Goal: Book appointment/travel/reservation

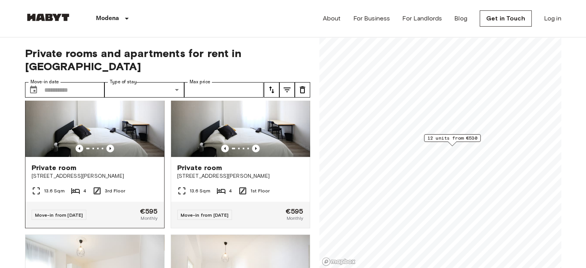
scroll to position [38, 0]
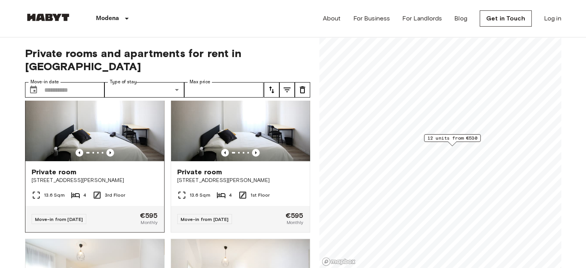
click at [112, 117] on img at bounding box center [94, 115] width 139 height 92
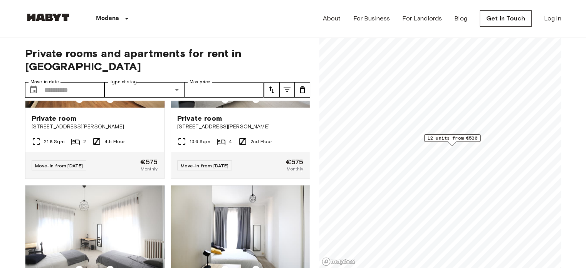
scroll to position [423, 0]
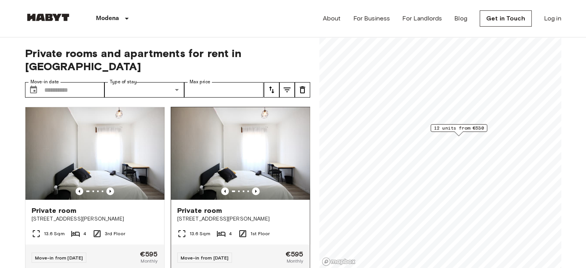
click at [219, 141] on img at bounding box center [240, 153] width 139 height 92
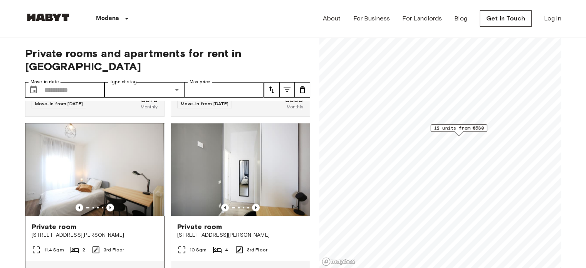
scroll to position [884, 0]
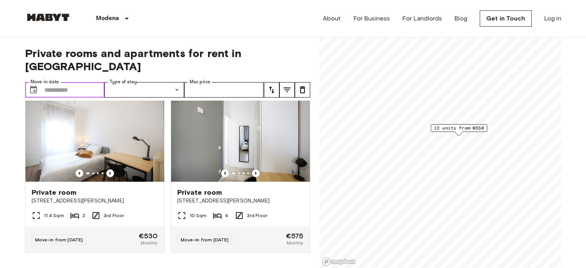
click at [61, 82] on input "Move-in date" at bounding box center [74, 89] width 60 height 15
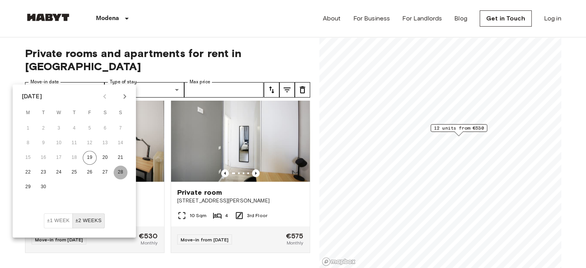
click at [119, 172] on button "28" at bounding box center [121, 172] width 14 height 14
type input "**********"
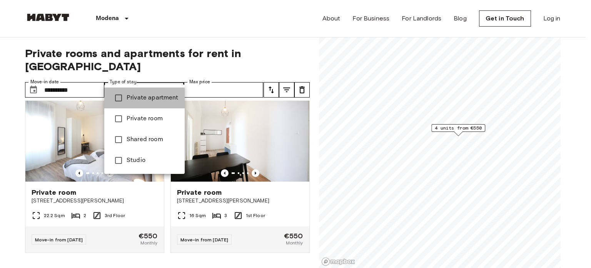
click at [142, 98] on span "Private apartment" at bounding box center [153, 97] width 52 height 9
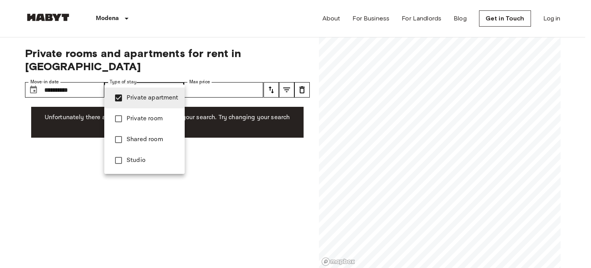
click at [136, 114] on span "Private room" at bounding box center [153, 118] width 52 height 9
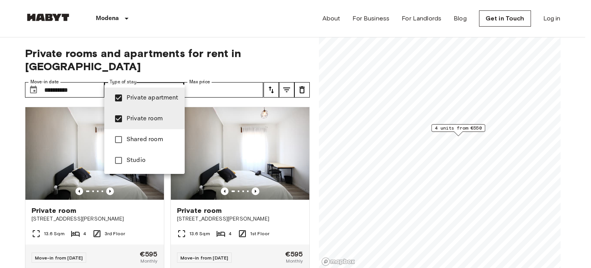
click at [146, 139] on span "Shared room" at bounding box center [153, 139] width 52 height 9
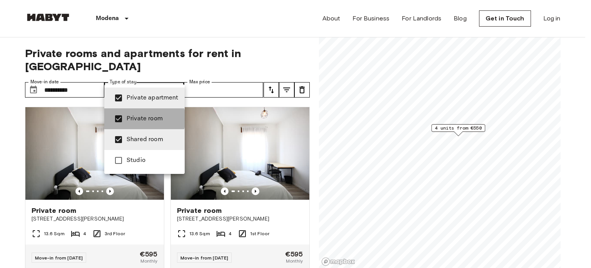
click at [140, 119] on span "Private room" at bounding box center [153, 118] width 52 height 9
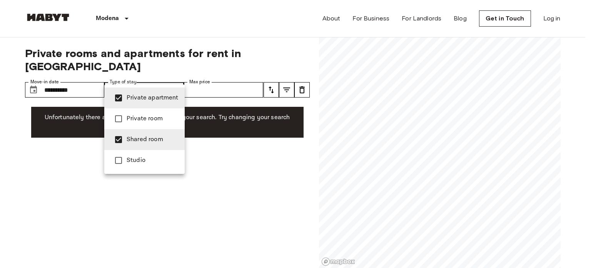
click at [137, 100] on span "Private apartment" at bounding box center [153, 97] width 52 height 9
type input "**********"
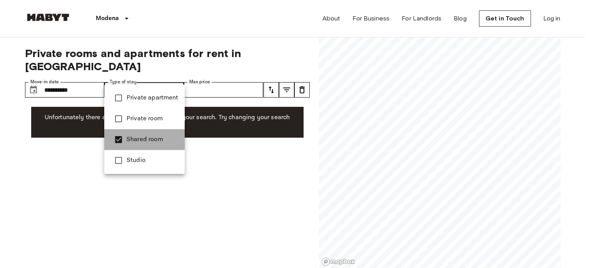
drag, startPoint x: 134, startPoint y: 138, endPoint x: 129, endPoint y: 144, distance: 7.7
click at [134, 137] on span "Shared room" at bounding box center [153, 139] width 52 height 9
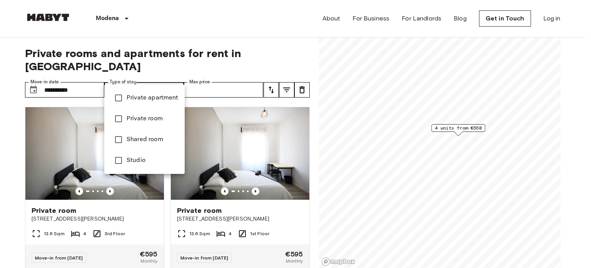
type input "******"
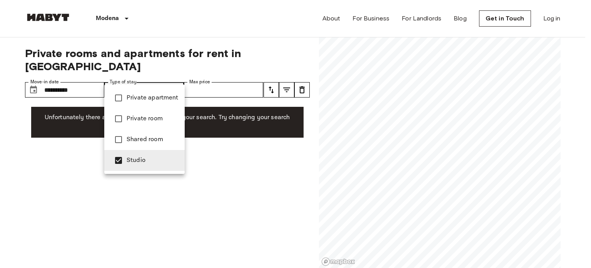
drag, startPoint x: 132, startPoint y: 161, endPoint x: 129, endPoint y: 134, distance: 27.0
click at [132, 160] on span "Studio" at bounding box center [153, 160] width 52 height 9
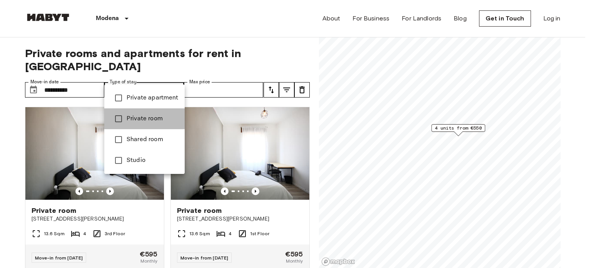
click at [134, 110] on li "Private room" at bounding box center [144, 118] width 80 height 21
type input "**********"
click at [211, 78] on div at bounding box center [295, 134] width 591 height 268
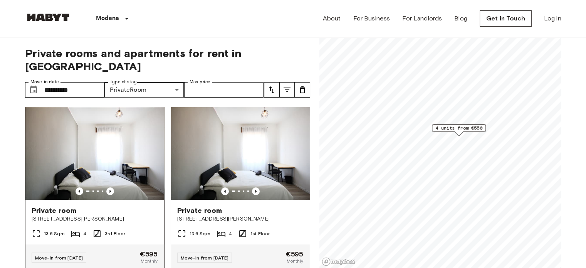
click at [95, 154] on img at bounding box center [94, 153] width 139 height 92
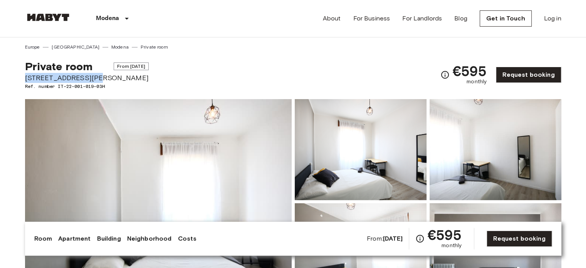
drag, startPoint x: 26, startPoint y: 76, endPoint x: 96, endPoint y: 80, distance: 69.8
click at [96, 80] on span "[STREET_ADDRESS][PERSON_NAME]" at bounding box center [87, 78] width 124 height 10
copy span "[STREET_ADDRESS][PERSON_NAME]"
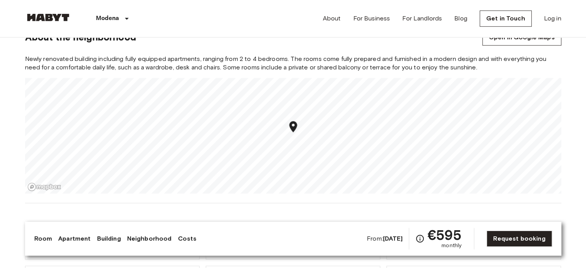
scroll to position [616, 0]
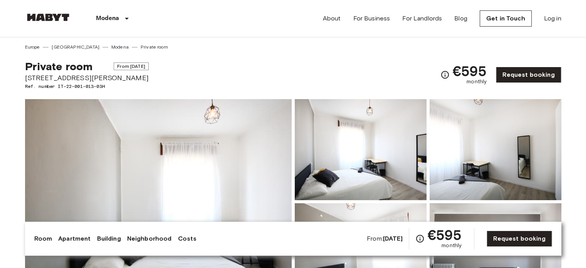
click at [57, 20] on img at bounding box center [48, 17] width 46 height 8
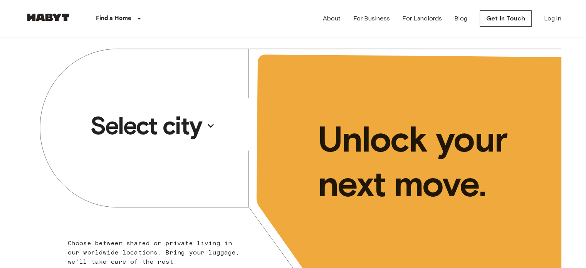
click at [172, 121] on p "Select city" at bounding box center [146, 125] width 112 height 31
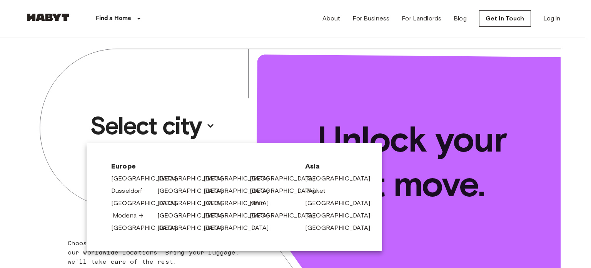
click at [124, 218] on link "Modena" at bounding box center [129, 215] width 32 height 9
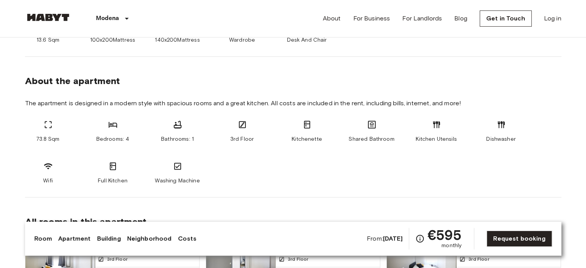
scroll to position [346, 0]
click at [368, 124] on icon at bounding box center [371, 123] width 9 height 9
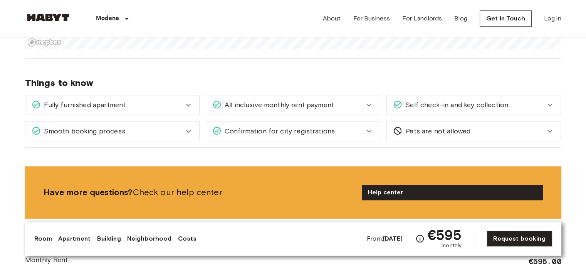
scroll to position [770, 0]
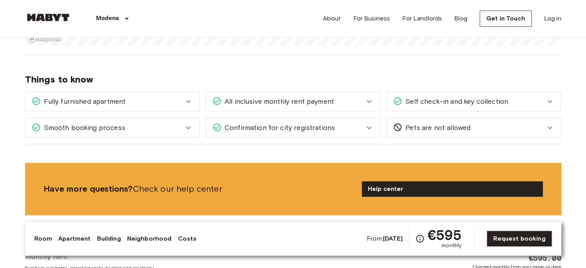
click at [134, 130] on div "Smooth booking process" at bounding box center [108, 127] width 152 height 10
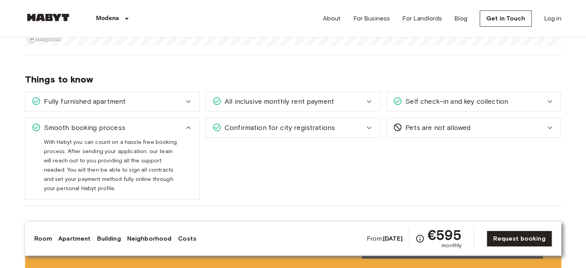
click at [147, 131] on div "Smooth booking process" at bounding box center [108, 127] width 152 height 10
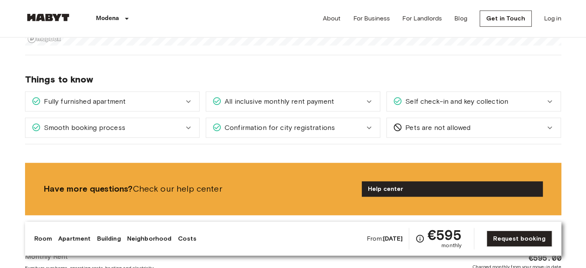
click at [282, 106] on div "All inclusive monthly rent payment" at bounding box center [293, 101] width 174 height 19
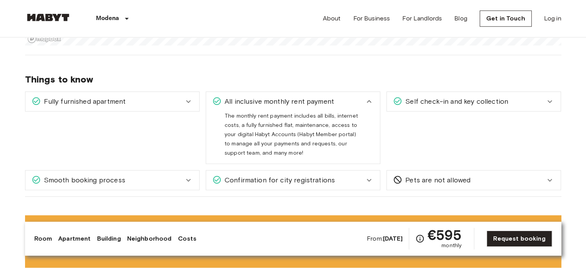
click at [308, 99] on span "All inclusive monthly rent payment" at bounding box center [277, 101] width 112 height 10
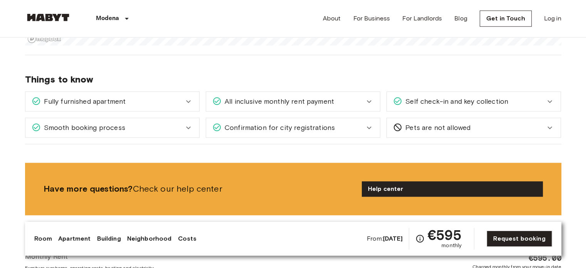
click at [314, 123] on span "Confirmation for city registrations" at bounding box center [277, 127] width 113 height 10
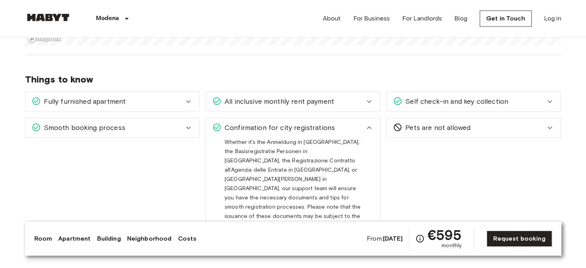
click at [322, 129] on span "Confirmation for city registrations" at bounding box center [277, 127] width 113 height 10
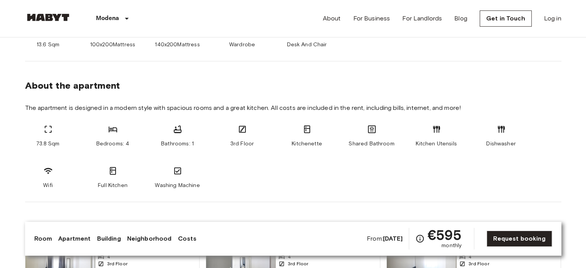
scroll to position [340, 0]
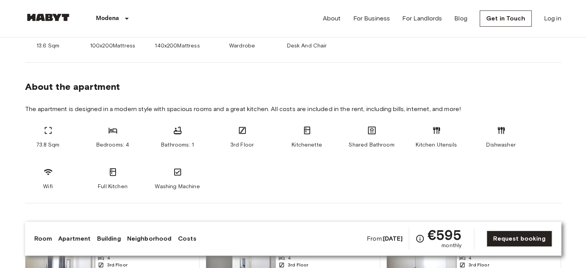
click at [367, 131] on icon at bounding box center [371, 130] width 9 height 9
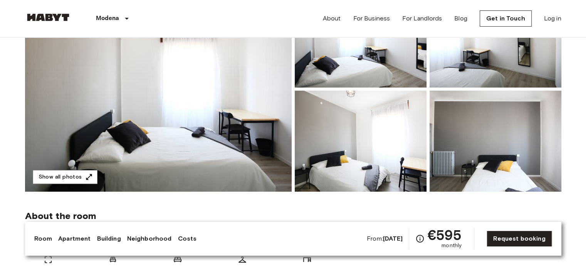
scroll to position [115, 0]
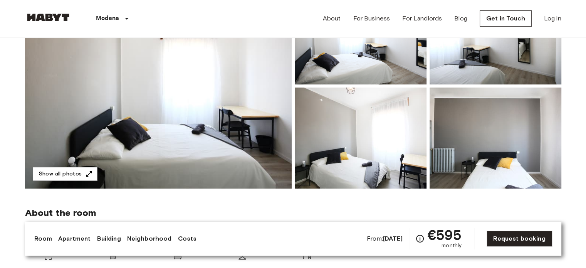
click at [450, 139] on img at bounding box center [495, 137] width 132 height 101
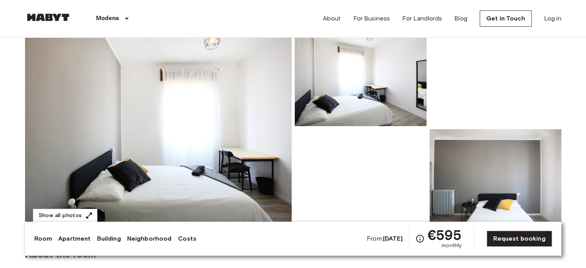
scroll to position [77, 0]
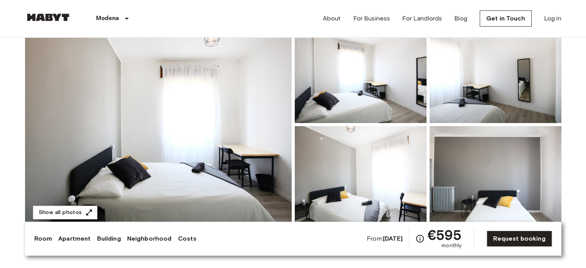
click at [188, 92] on img at bounding box center [158, 124] width 266 height 205
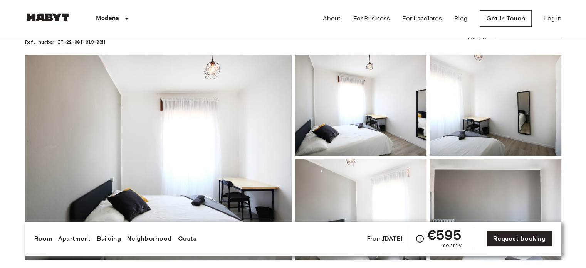
scroll to position [0, 0]
